Goal: Information Seeking & Learning: Learn about a topic

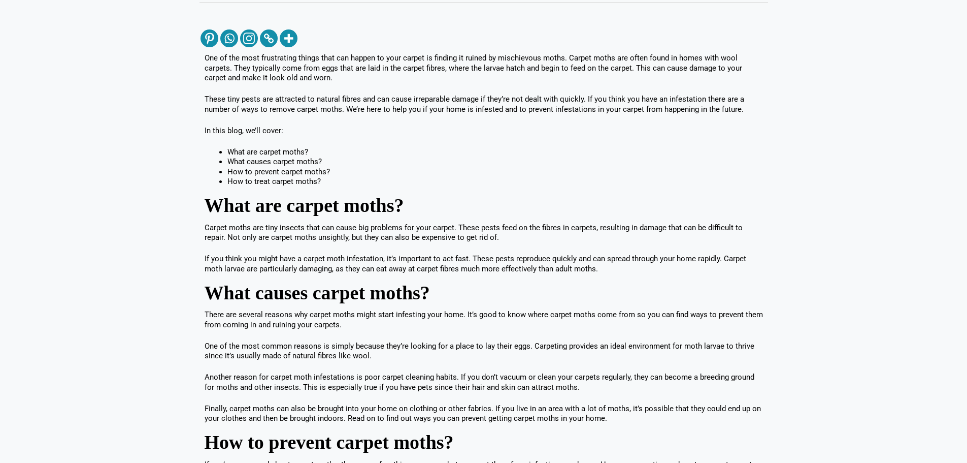
scroll to position [406, 0]
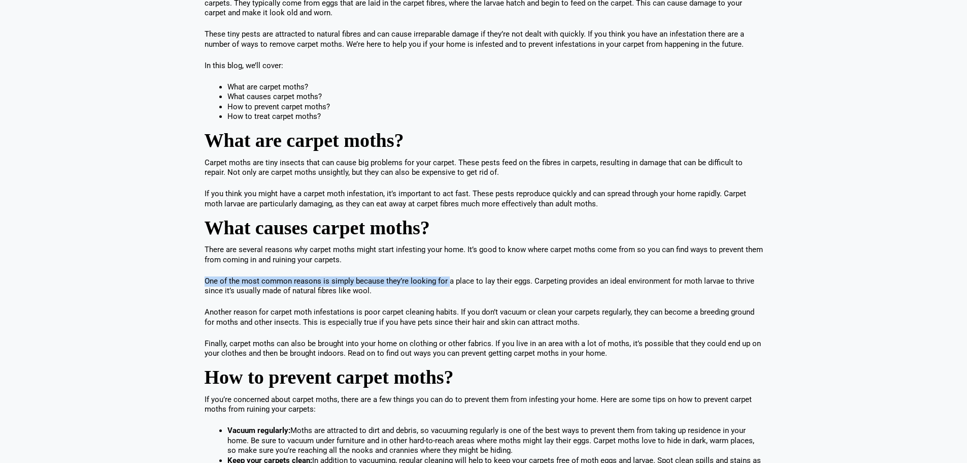
drag, startPoint x: 201, startPoint y: 276, endPoint x: 448, endPoint y: 274, distance: 247.8
click at [448, 274] on div "One of the most frustrating things that can happen to your carpet is finding it…" at bounding box center [484, 378] width 569 height 791
click at [448, 274] on div "One of the most frustrating things that can happen to your carpet is finding it…" at bounding box center [484, 373] width 558 height 770
drag, startPoint x: 454, startPoint y: 292, endPoint x: 445, endPoint y: 264, distance: 29.9
click at [445, 264] on div "One of the most frustrating things that can happen to your carpet is finding it…" at bounding box center [484, 373] width 558 height 770
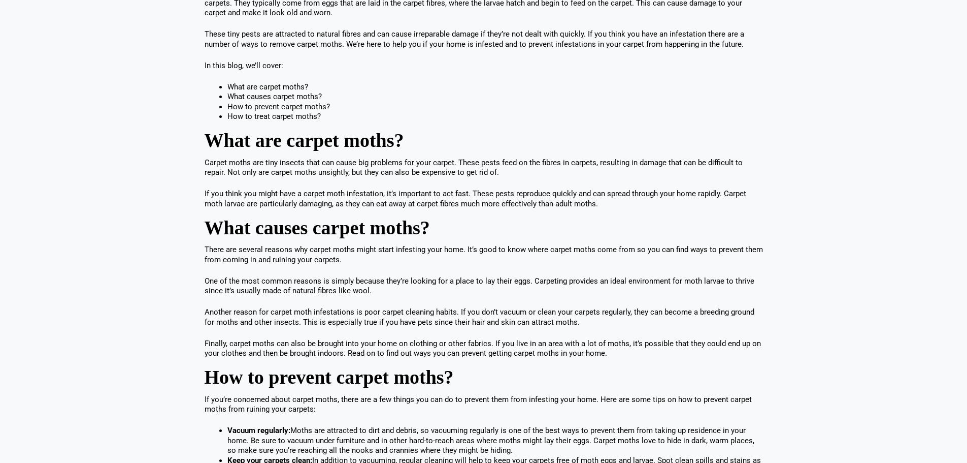
click at [445, 264] on p "There are several reasons why carpet moths might start infesting your home. It’…" at bounding box center [484, 255] width 558 height 20
drag, startPoint x: 445, startPoint y: 264, endPoint x: 456, endPoint y: 297, distance: 34.8
click at [456, 297] on div "One of the most frustrating things that can happen to your carpet is finding it…" at bounding box center [484, 373] width 558 height 770
click at [613, 332] on div "One of the most frustrating things that can happen to your carpet is finding it…" at bounding box center [484, 373] width 558 height 770
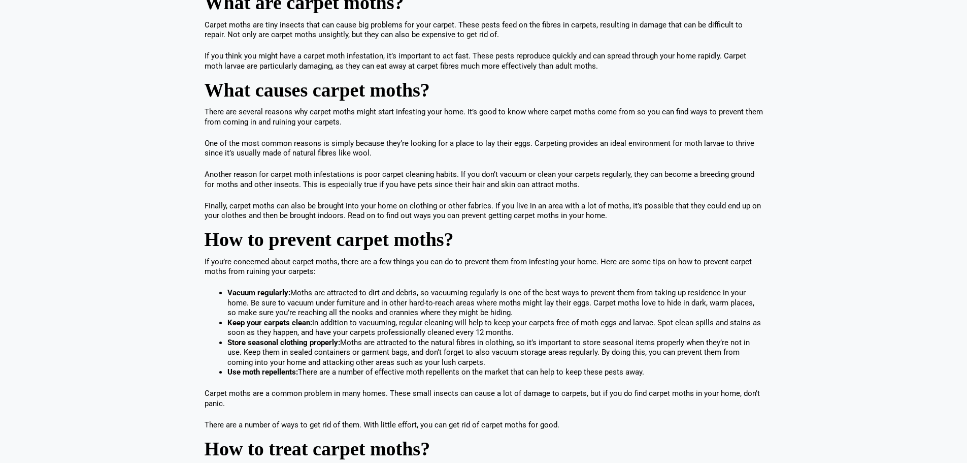
scroll to position [558, 0]
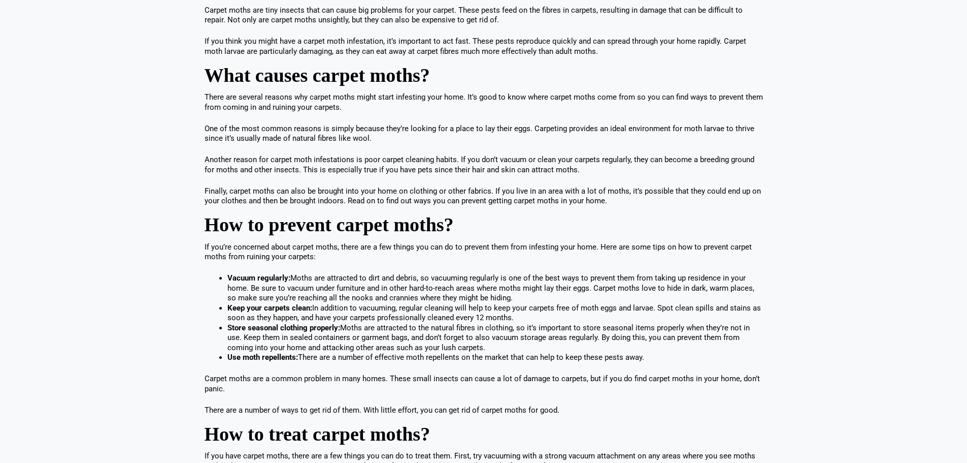
drag, startPoint x: 216, startPoint y: 276, endPoint x: 515, endPoint y: 313, distance: 301.4
click at [515, 313] on div "One of the most frustrating things that can happen to your carpet is finding it…" at bounding box center [484, 221] width 558 height 770
click at [521, 315] on li "Keep your carpets clean: In addition to vacuuming, regular cleaning will help t…" at bounding box center [495, 313] width 536 height 20
drag, startPoint x: 227, startPoint y: 326, endPoint x: 503, endPoint y: 346, distance: 276.4
click at [503, 346] on li "Store seasonal clothing properly: Moths are attracted to the natural fibres in …" at bounding box center [495, 338] width 536 height 30
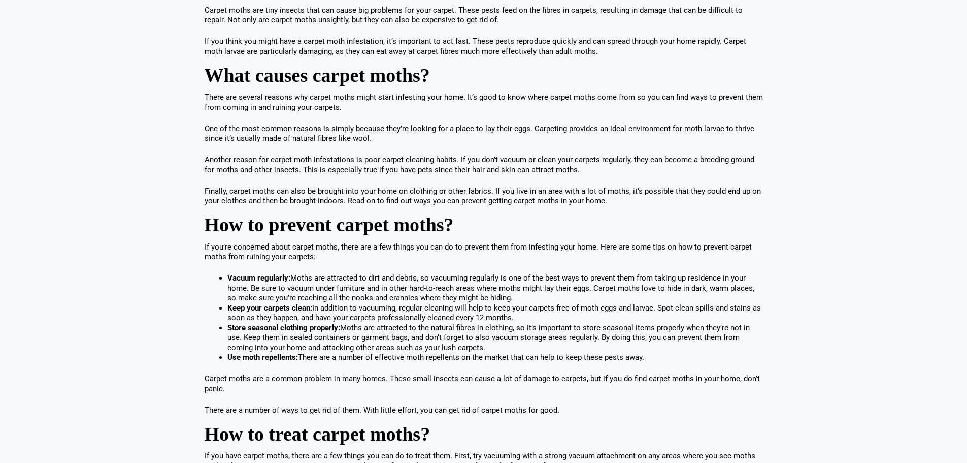
click at [503, 345] on li "Store seasonal clothing properly: Moths are attracted to the natural fibres in …" at bounding box center [495, 338] width 536 height 30
drag, startPoint x: 496, startPoint y: 345, endPoint x: 342, endPoint y: 324, distance: 155.2
click at [342, 324] on li "Store seasonal clothing properly: Moths are attracted to the natural fibres in …" at bounding box center [495, 338] width 536 height 30
drag, startPoint x: 559, startPoint y: 352, endPoint x: 279, endPoint y: 338, distance: 280.6
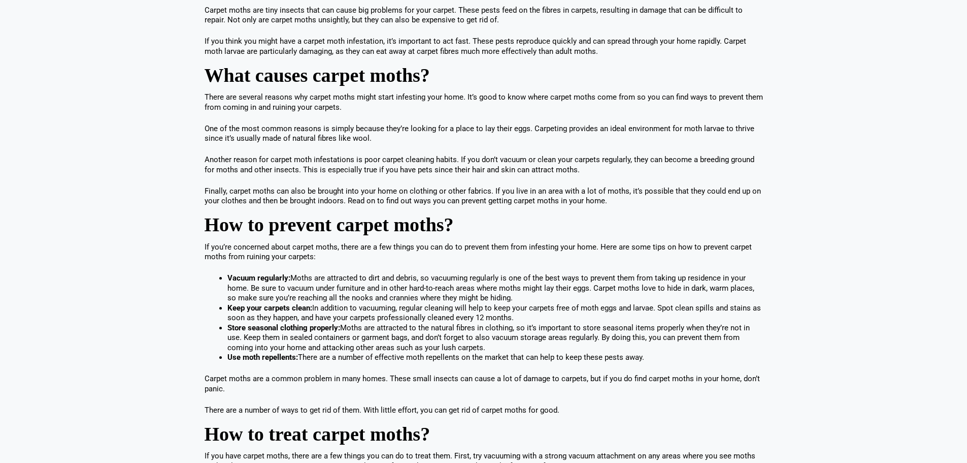
click at [279, 338] on li "Store seasonal clothing properly: Moths are attracted to the natural fibres in …" at bounding box center [495, 338] width 536 height 30
drag, startPoint x: 350, startPoint y: 346, endPoint x: 664, endPoint y: 351, distance: 314.3
click at [656, 352] on div "One of the most frustrating things that can happen to your carpet is finding it…" at bounding box center [484, 221] width 558 height 770
click at [664, 351] on li "Store seasonal clothing properly: Moths are attracted to the natural fibres in …" at bounding box center [495, 338] width 536 height 30
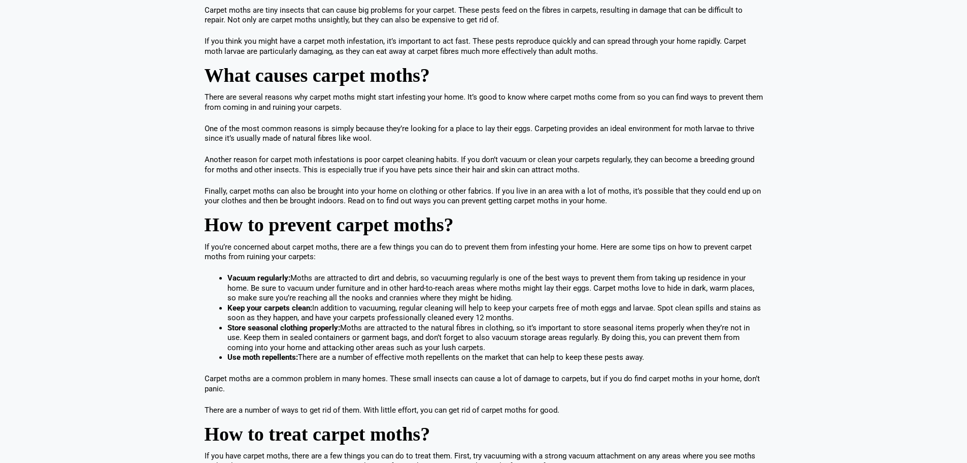
drag, startPoint x: 687, startPoint y: 358, endPoint x: 235, endPoint y: 330, distance: 453.3
click at [235, 332] on ul "Vacuum regularly: Moths are attracted to dirt and debris, so vacuuming regularl…" at bounding box center [495, 317] width 536 height 89
click at [235, 329] on strong "Store seasonal clothing properly:" at bounding box center [283, 327] width 113 height 9
drag, startPoint x: 201, startPoint y: 365, endPoint x: 238, endPoint y: 380, distance: 39.4
click at [238, 380] on div "One of the most frustrating things that can happen to your carpet is finding it…" at bounding box center [484, 226] width 569 height 791
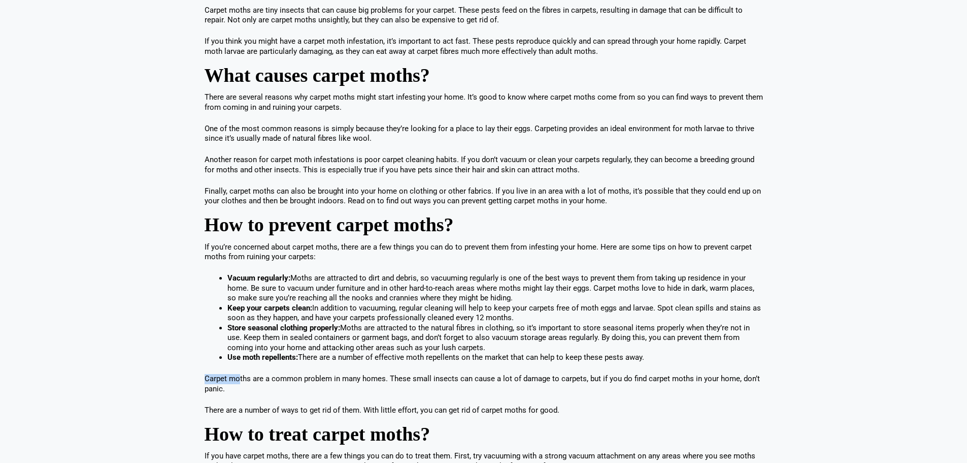
drag, startPoint x: 238, startPoint y: 380, endPoint x: 241, endPoint y: 386, distance: 6.8
click at [238, 380] on p "Carpet moths are a common problem in many homes. These small insects can cause …" at bounding box center [484, 384] width 558 height 20
drag, startPoint x: 236, startPoint y: 385, endPoint x: 183, endPoint y: 371, distance: 55.2
click at [183, 371] on section "One of the most frustrating things that can happen to your carpet is finding it…" at bounding box center [483, 229] width 967 height 847
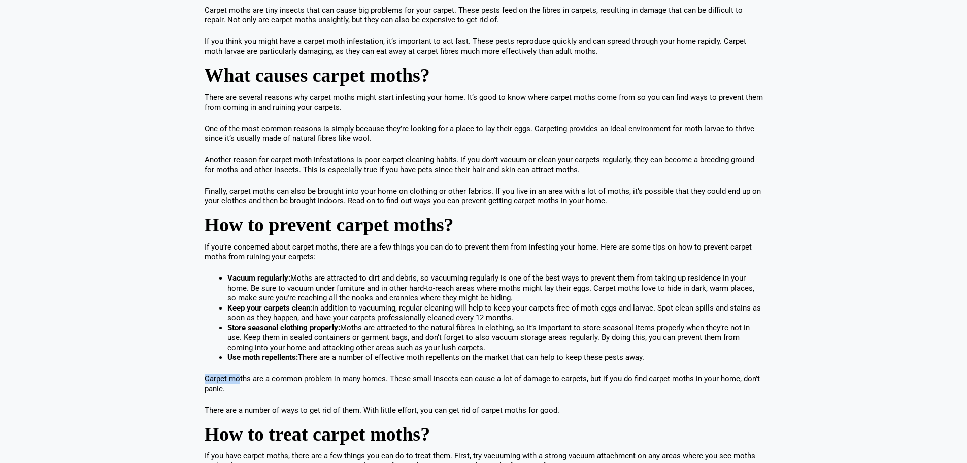
drag, startPoint x: 266, startPoint y: 390, endPoint x: 279, endPoint y: 391, distance: 12.7
click at [279, 391] on div "One of the most frustrating things that can happen to your carpet is finding it…" at bounding box center [484, 226] width 569 height 791
click at [279, 391] on p "Carpet moths are a common problem in many homes. These small insects can cause …" at bounding box center [484, 384] width 558 height 20
click at [275, 391] on p "Carpet moths are a common problem in many homes. These small insects can cause …" at bounding box center [484, 384] width 558 height 20
click at [193, 377] on section "One of the most frustrating things that can happen to your carpet is finding it…" at bounding box center [483, 229] width 967 height 847
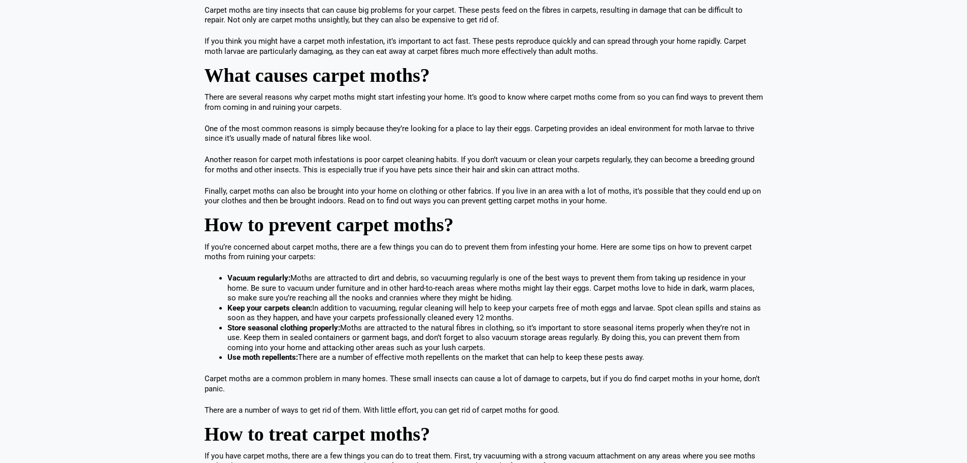
drag, startPoint x: 234, startPoint y: 385, endPoint x: 258, endPoint y: 391, distance: 25.1
click at [258, 391] on p "Carpet moths are a common problem in many homes. These small insects can cause …" at bounding box center [484, 384] width 558 height 20
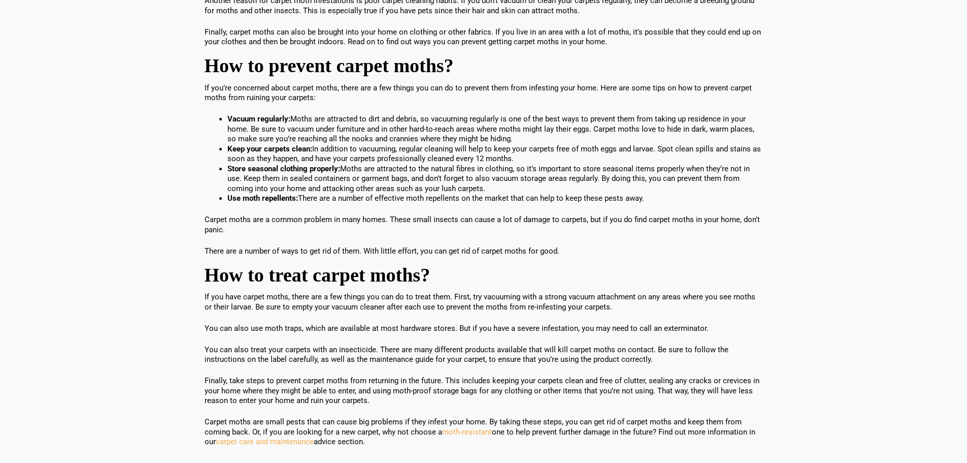
scroll to position [711, 0]
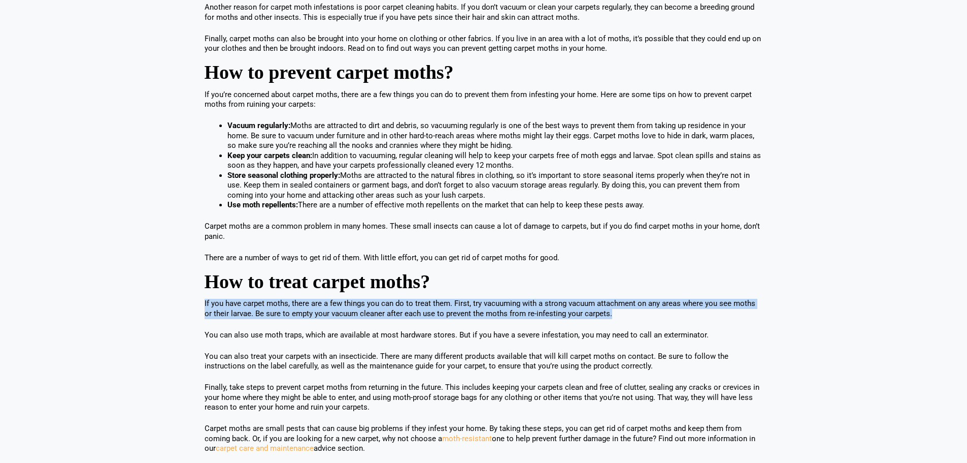
drag, startPoint x: 222, startPoint y: 304, endPoint x: 634, endPoint y: 310, distance: 411.8
click at [634, 310] on div "One of the most frustrating things that can happen to your carpet is finding it…" at bounding box center [484, 74] width 569 height 791
click at [634, 310] on p "If you have carpet moths, there are a few things you can do to treat them. Firs…" at bounding box center [484, 309] width 558 height 20
drag, startPoint x: 634, startPoint y: 311, endPoint x: 179, endPoint y: 300, distance: 454.5
click at [179, 300] on section "One of the most frustrating things that can happen to your carpet is finding it…" at bounding box center [483, 76] width 967 height 847
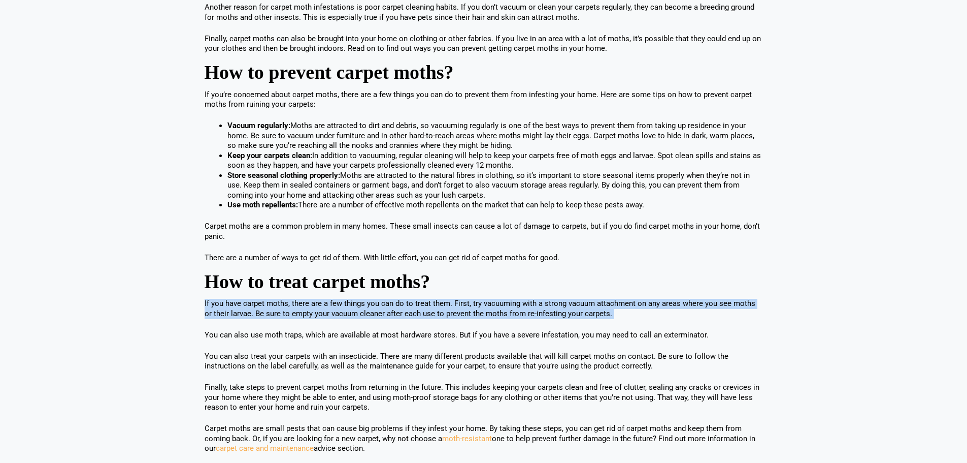
click at [179, 300] on section "One of the most frustrating things that can happen to your carpet is finding it…" at bounding box center [483, 76] width 967 height 847
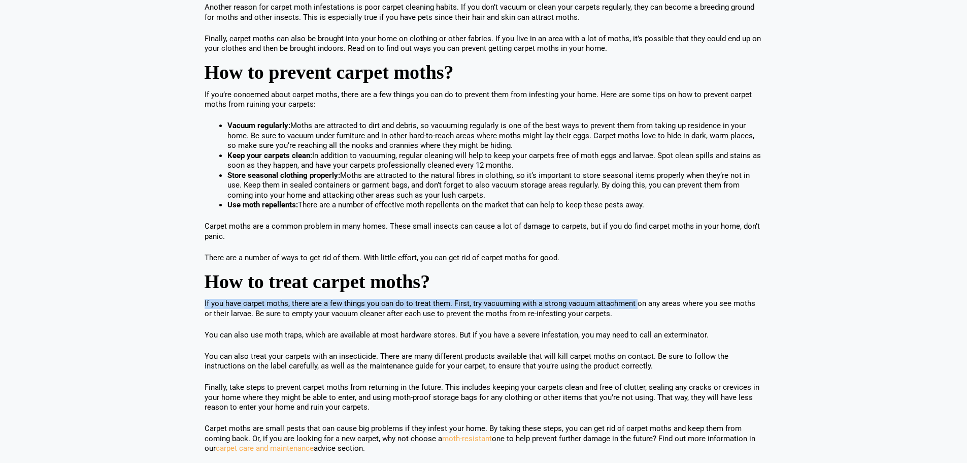
drag, startPoint x: 179, startPoint y: 300, endPoint x: 634, endPoint y: 305, distance: 454.4
click at [634, 305] on section "One of the most frustrating things that can happen to your carpet is finding it…" at bounding box center [483, 76] width 967 height 847
click at [634, 305] on p "If you have carpet moths, there are a few things you can do to treat them. Firs…" at bounding box center [484, 309] width 558 height 20
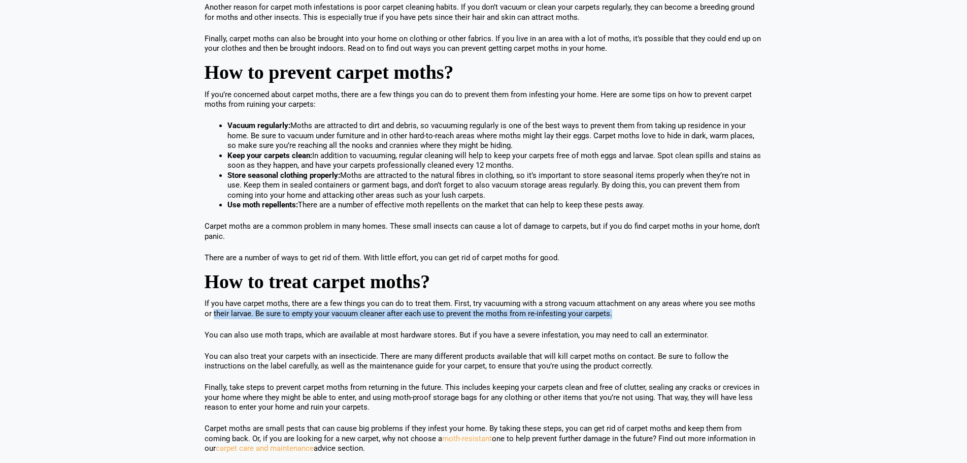
drag, startPoint x: 634, startPoint y: 309, endPoint x: 197, endPoint y: 312, distance: 436.1
click at [197, 312] on div "One of the most frustrating things that can happen to your carpet is finding it…" at bounding box center [483, 76] width 579 height 847
click at [197, 313] on div "One of the most frustrating things that can happen to your carpet is finding it…" at bounding box center [483, 76] width 579 height 847
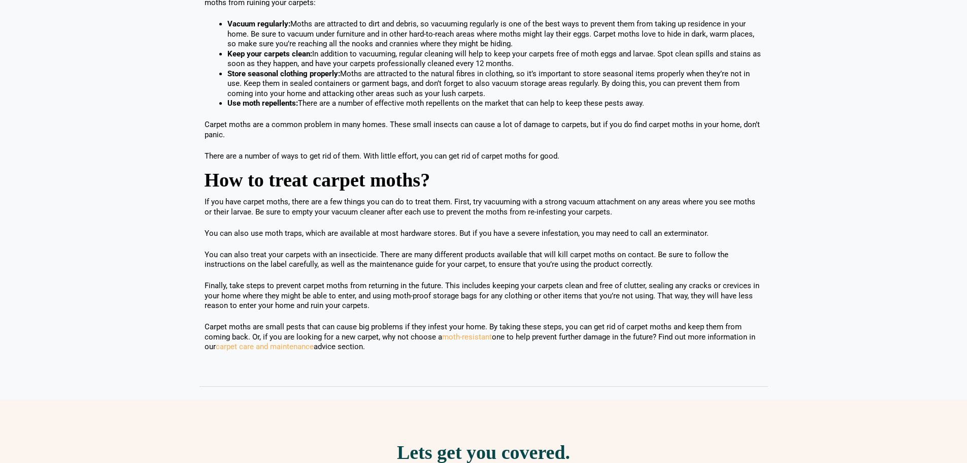
scroll to position [863, 0]
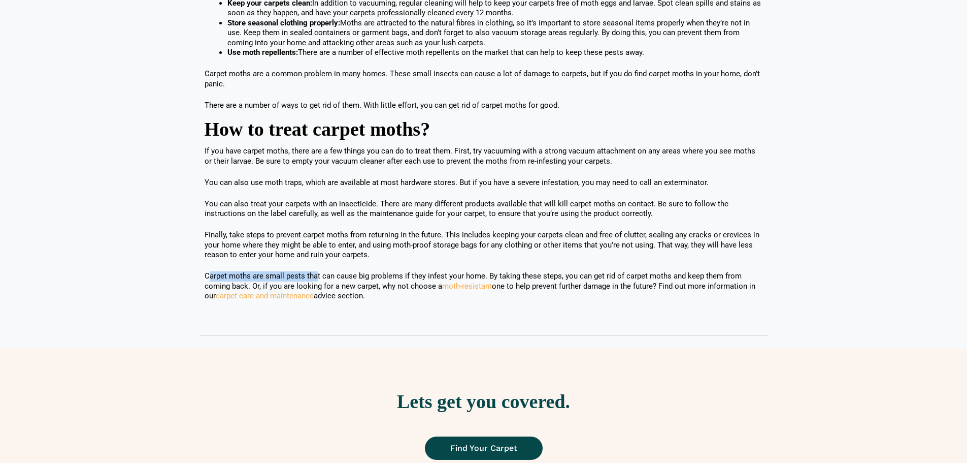
drag, startPoint x: 209, startPoint y: 277, endPoint x: 316, endPoint y: 277, distance: 107.1
click at [316, 277] on p "Carpet moths are small pests that can cause big problems if they infest your ho…" at bounding box center [484, 286] width 558 height 30
click at [319, 277] on p "Carpet moths are small pests that can cause big problems if they infest your ho…" at bounding box center [484, 286] width 558 height 30
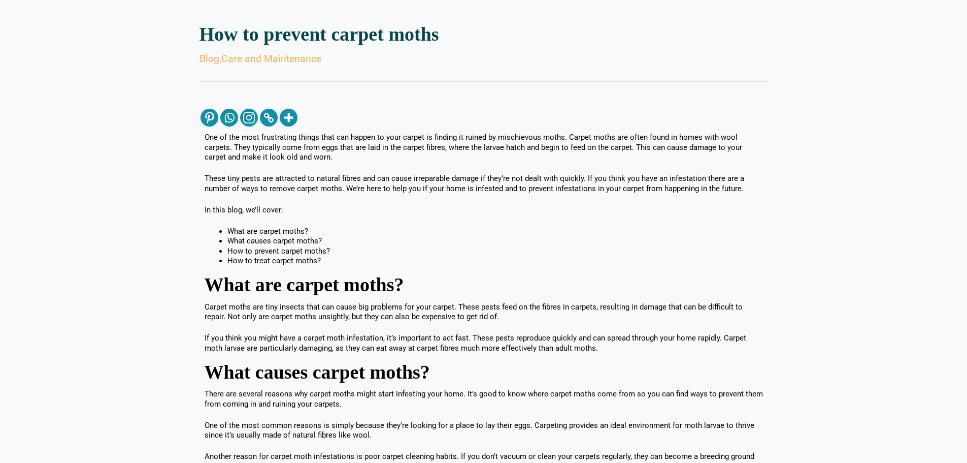
scroll to position [152, 0]
